Goal: Transaction & Acquisition: Purchase product/service

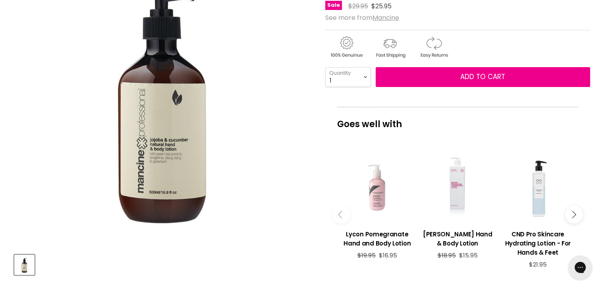
scroll to position [79, 0]
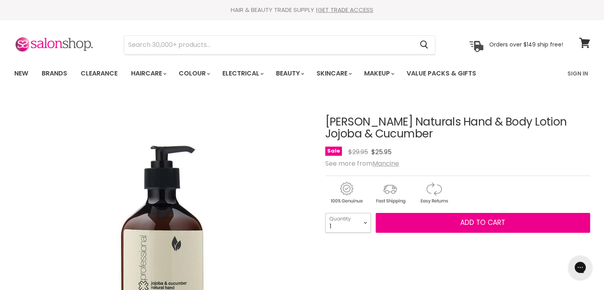
click at [367, 225] on select "1 2 3 4 5 6 7 8 9 10+" at bounding box center [348, 223] width 46 height 20
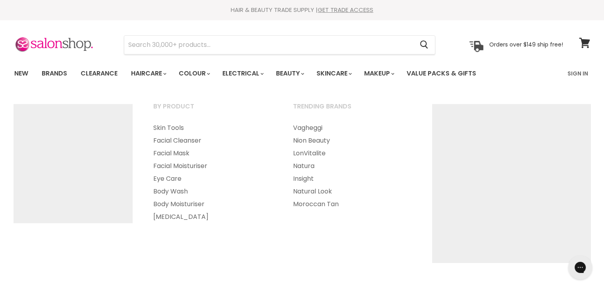
select select "2"
click at [325, 213] on select "1 2 3 4 5 6 7 8 9 10+" at bounding box center [348, 223] width 46 height 20
type input "2"
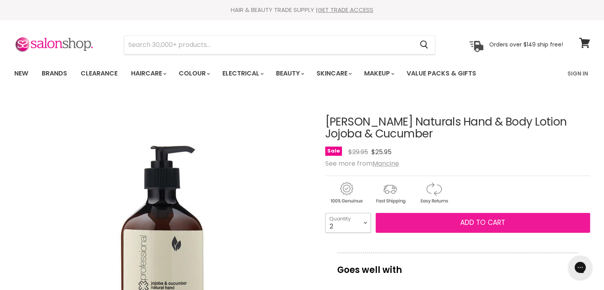
scroll to position [79, 0]
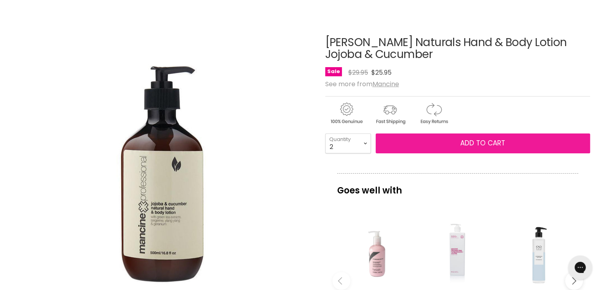
click at [440, 148] on button "Add to cart" at bounding box center [482, 143] width 214 height 20
click at [459, 142] on button "Add to cart" at bounding box center [482, 143] width 214 height 20
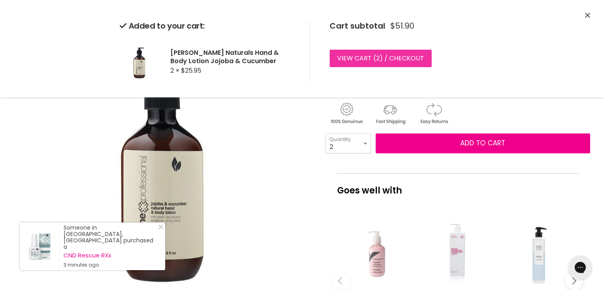
click at [382, 58] on link "View cart ( 2 ) / Checkout" at bounding box center [380, 58] width 102 height 17
